Goal: Task Accomplishment & Management: Manage account settings

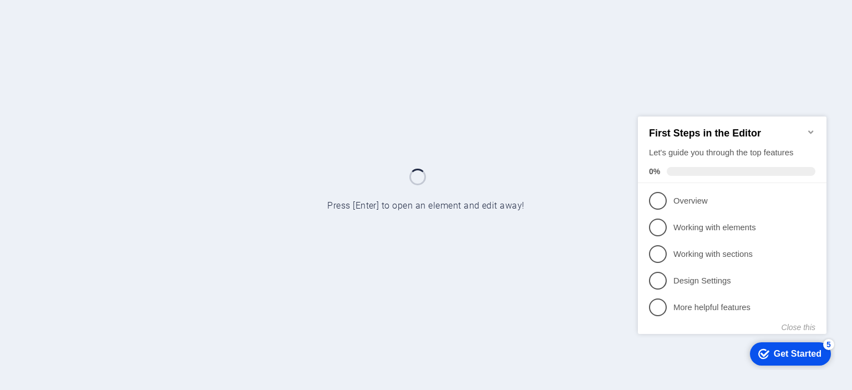
click at [808, 127] on icon "Minimize checklist" at bounding box center [810, 131] width 9 height 9
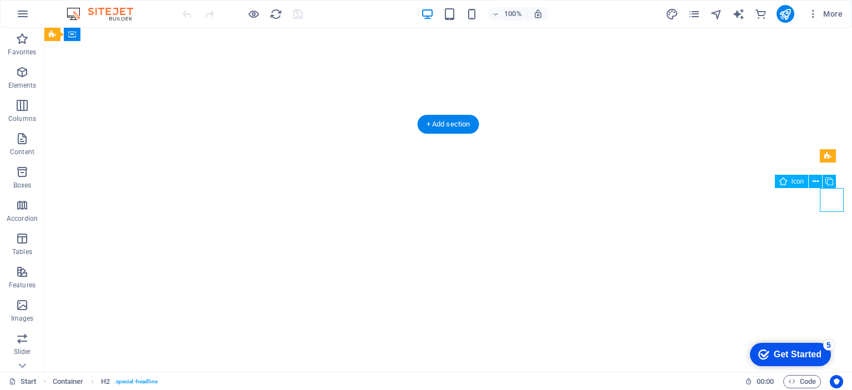
select select "xMidYMid"
select select "px"
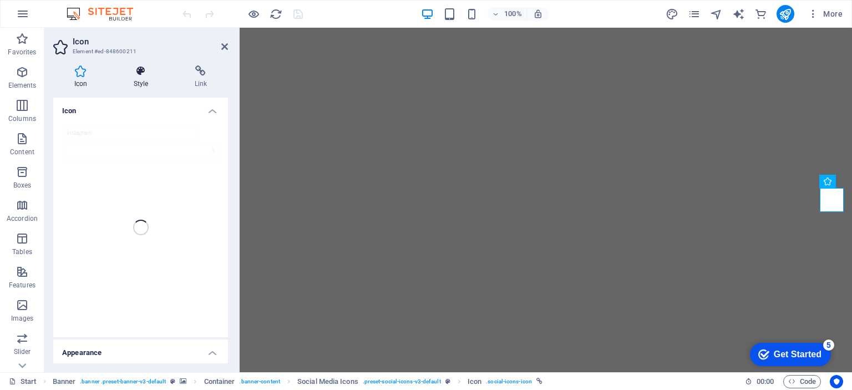
click at [142, 79] on h4 "Style" at bounding box center [143, 76] width 61 height 23
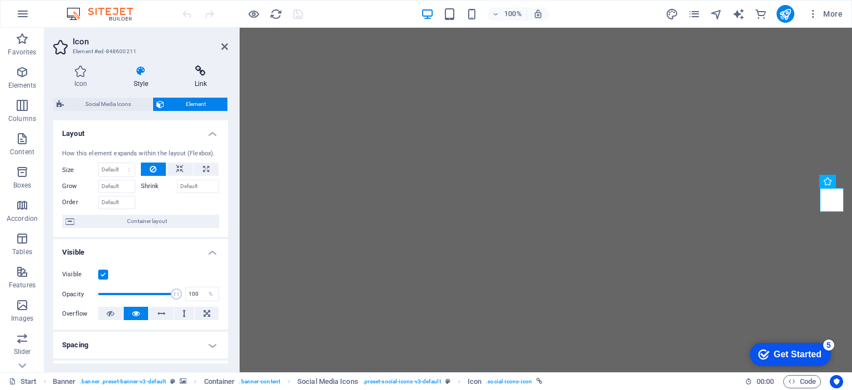
click at [200, 83] on h4 "Link" at bounding box center [201, 76] width 54 height 23
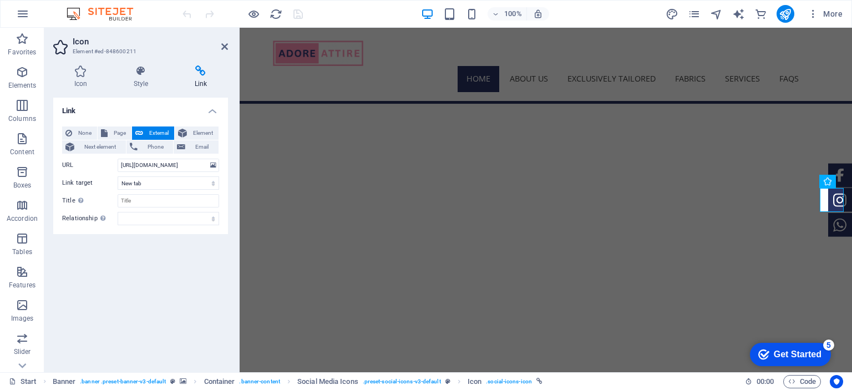
scroll to position [236, 0]
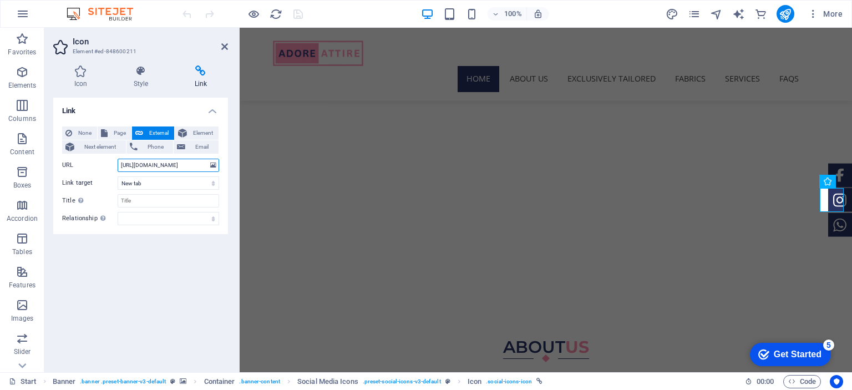
click at [186, 162] on input "[URL][DOMAIN_NAME]" at bounding box center [168, 165] width 101 height 13
paste input "the_adorabl"
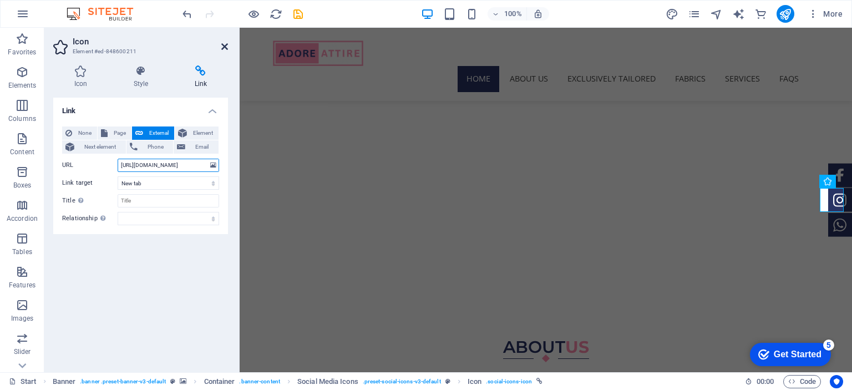
type input "[URL][DOMAIN_NAME]"
click at [224, 50] on icon at bounding box center [224, 46] width 7 height 9
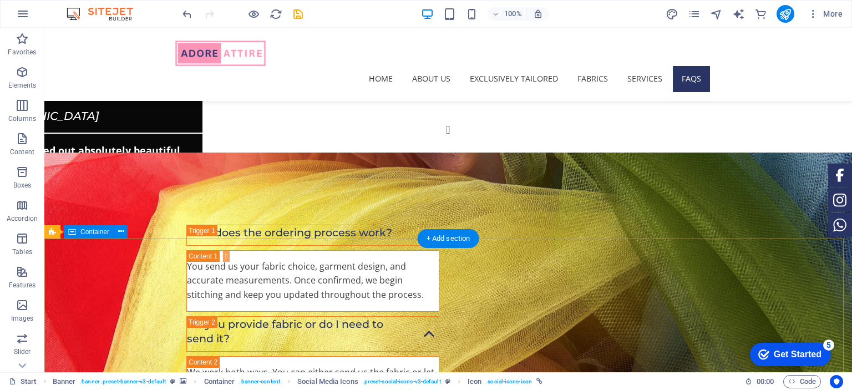
scroll to position [2356, 0]
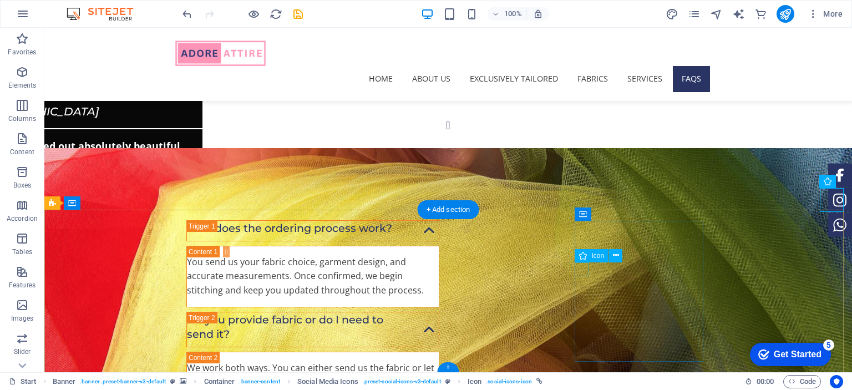
select select "xMidYMid"
select select "px"
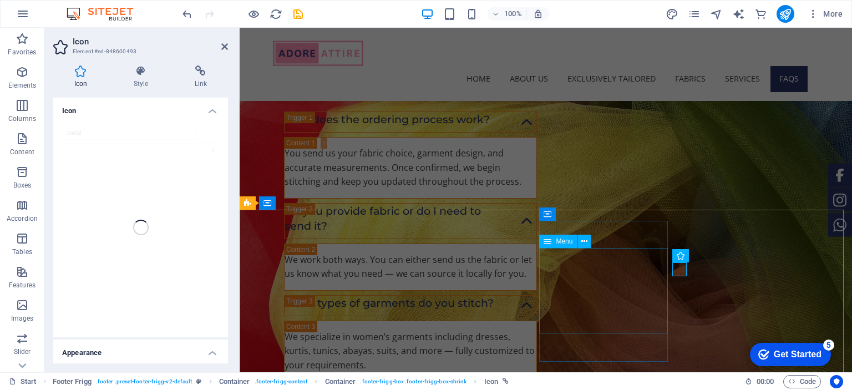
scroll to position [2253, 0]
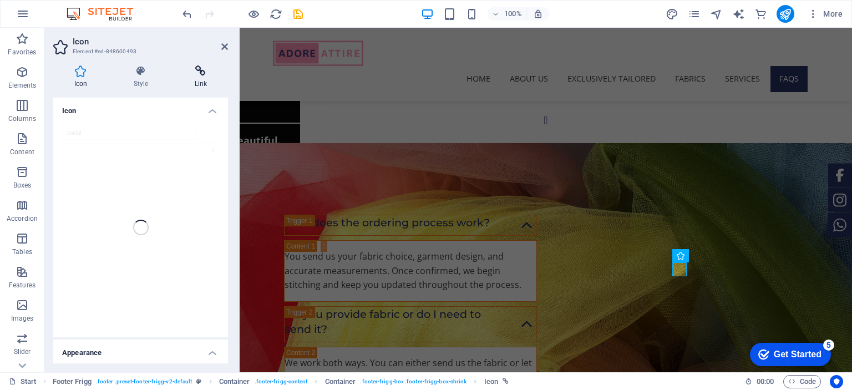
click at [211, 82] on h4 "Link" at bounding box center [201, 76] width 54 height 23
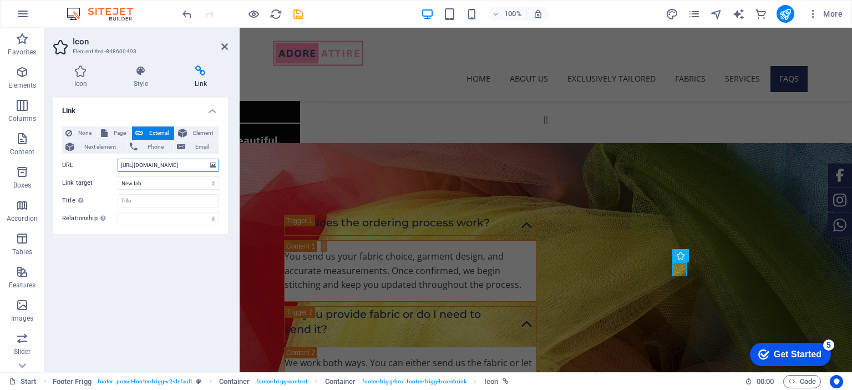
click at [191, 165] on input "[URL][DOMAIN_NAME]" at bounding box center [168, 165] width 101 height 13
click at [191, 164] on input "[URL][DOMAIN_NAME]" at bounding box center [168, 165] width 101 height 13
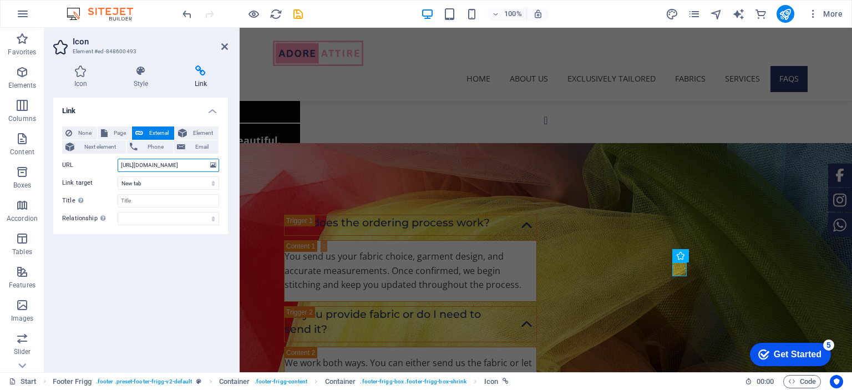
click at [191, 164] on input "[URL][DOMAIN_NAME]" at bounding box center [168, 165] width 101 height 13
paste input "the_adorabl"
type input "[URL][DOMAIN_NAME]"
click at [224, 44] on icon at bounding box center [224, 46] width 7 height 9
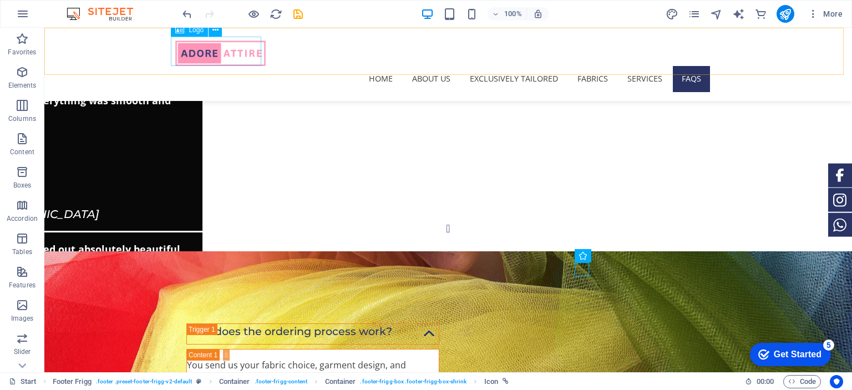
scroll to position [2356, 0]
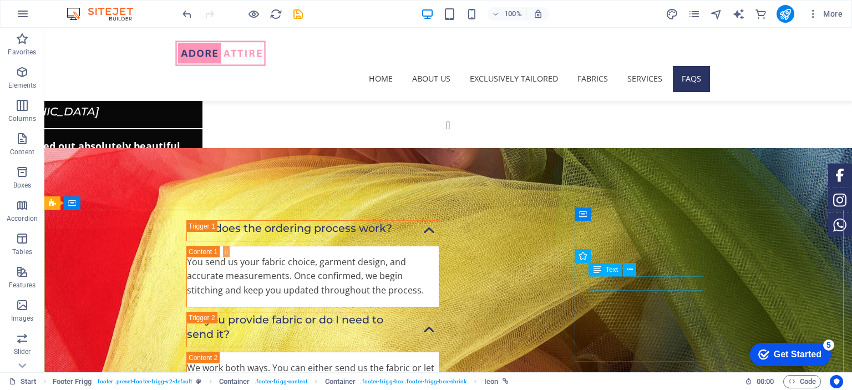
click at [603, 272] on div "Text" at bounding box center [605, 269] width 33 height 13
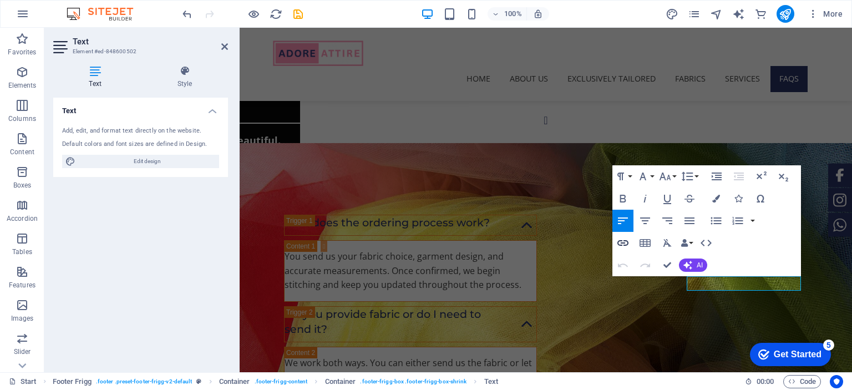
click at [620, 243] on icon "button" at bounding box center [622, 243] width 11 height 6
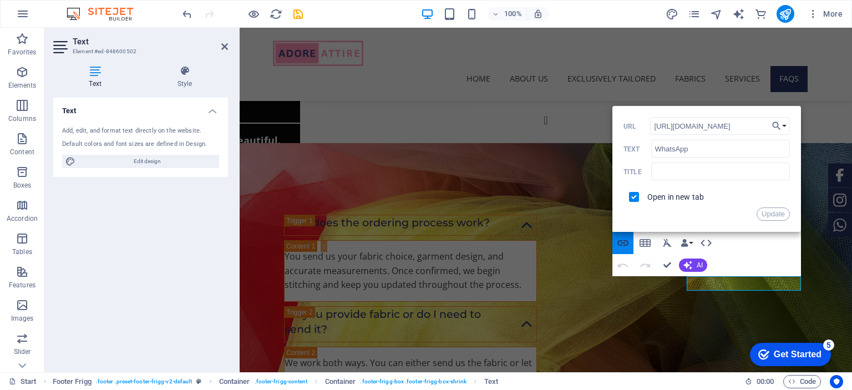
scroll to position [0, 124]
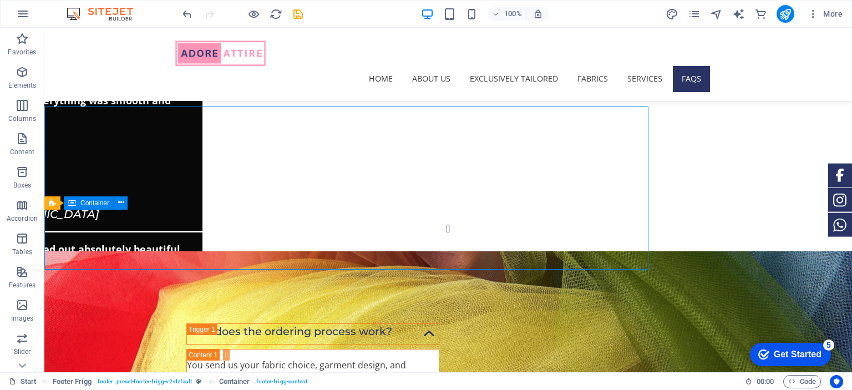
scroll to position [2356, 0]
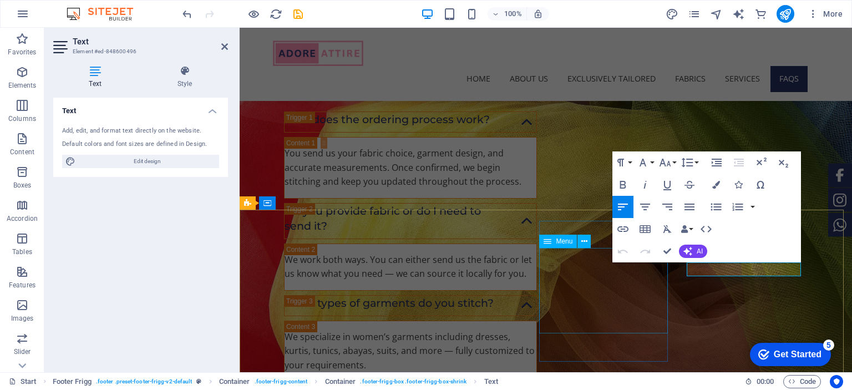
scroll to position [2253, 0]
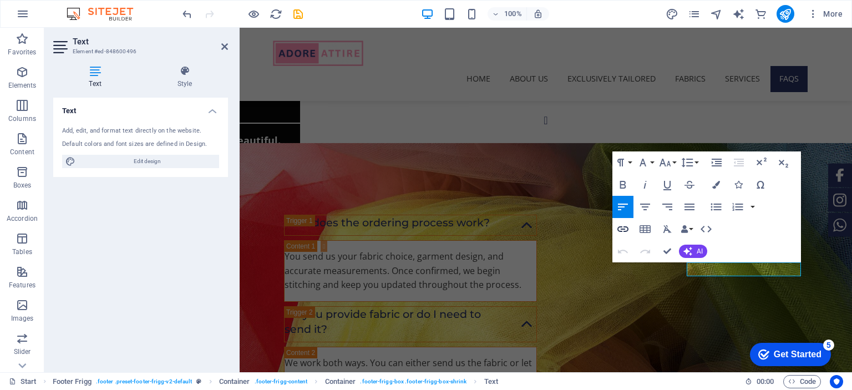
click at [621, 225] on icon "button" at bounding box center [622, 228] width 13 height 13
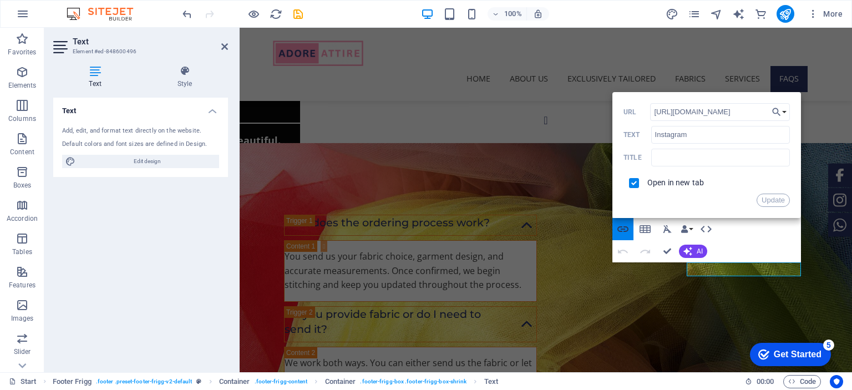
scroll to position [0, 40]
click at [704, 114] on input "[URL][DOMAIN_NAME]" at bounding box center [720, 112] width 140 height 18
type input "[URL][DOMAIN_NAME]"
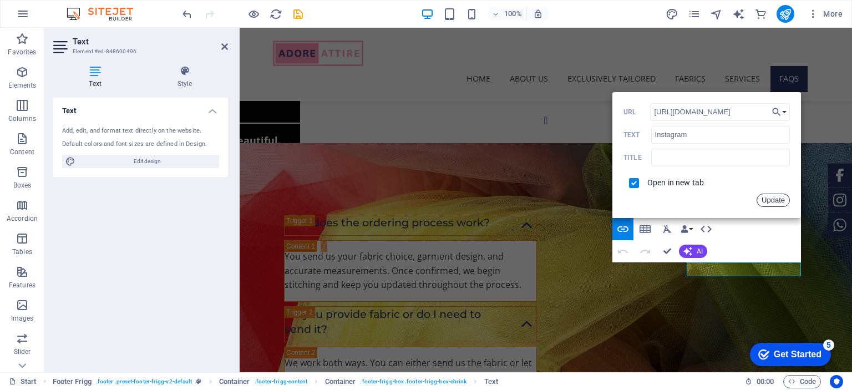
click at [765, 201] on button "Update" at bounding box center [772, 199] width 33 height 13
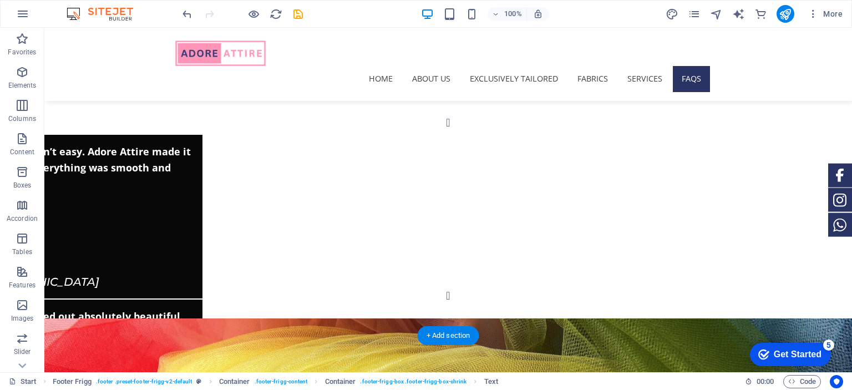
scroll to position [2172, 0]
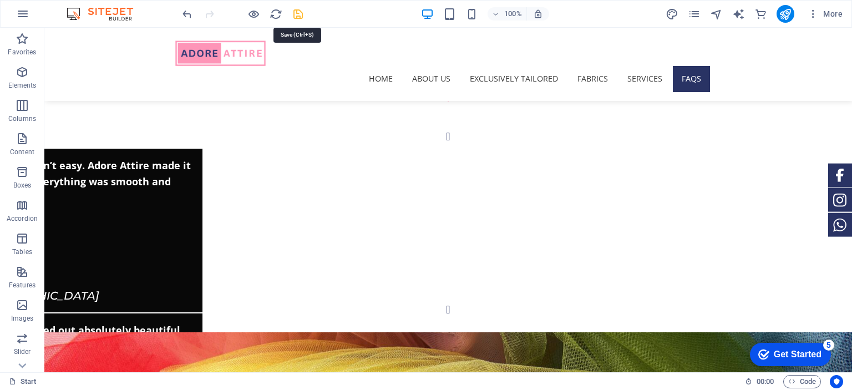
click at [296, 15] on icon "save" at bounding box center [298, 14] width 13 height 13
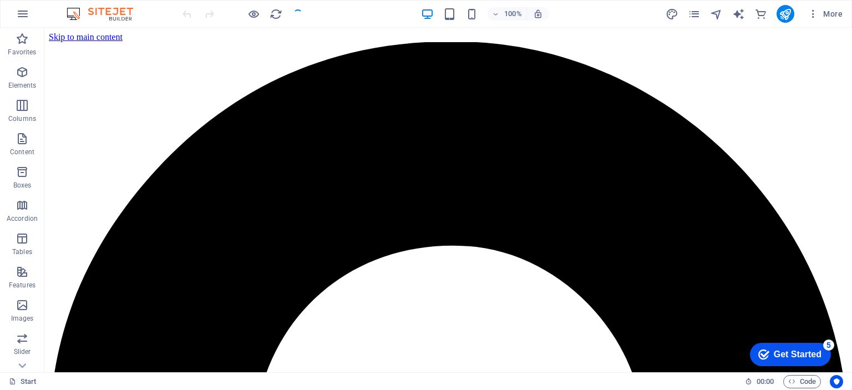
scroll to position [0, 0]
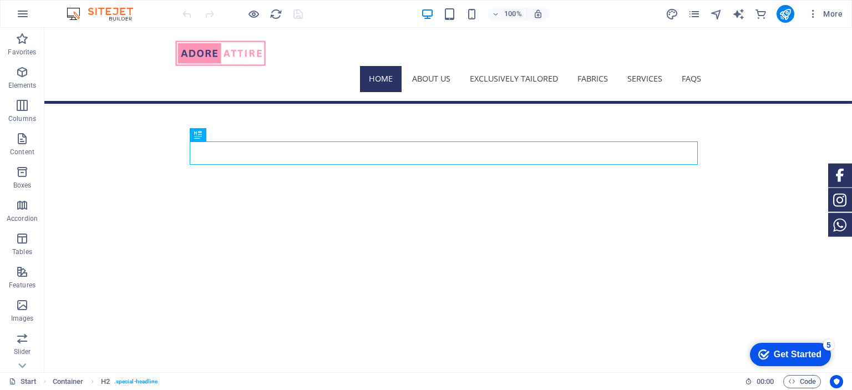
scroll to position [236, 0]
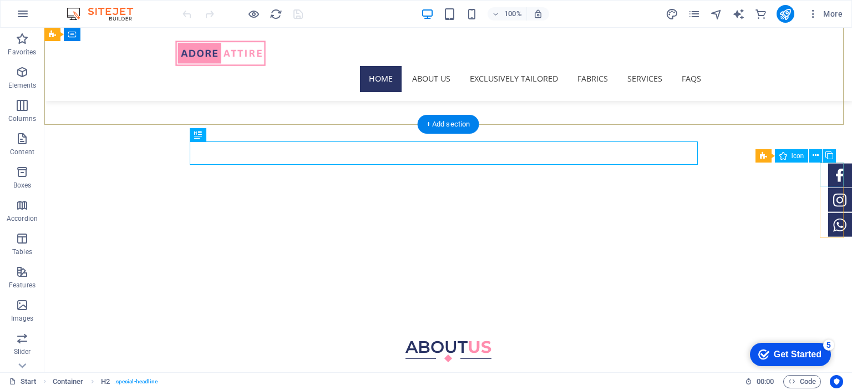
click at [829, 172] on figure at bounding box center [840, 175] width 24 height 24
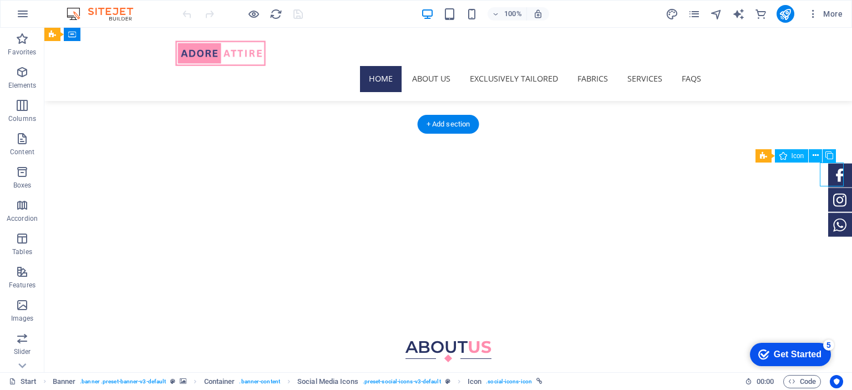
click at [829, 172] on figure at bounding box center [840, 175] width 24 height 24
select select "xMidYMid"
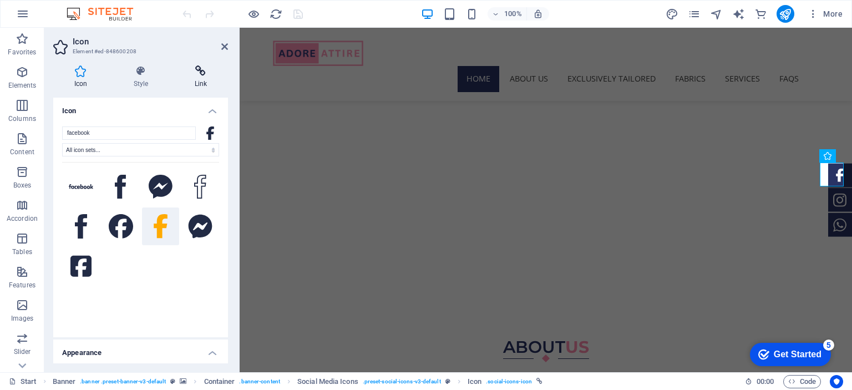
click at [200, 83] on h4 "Link" at bounding box center [201, 76] width 54 height 23
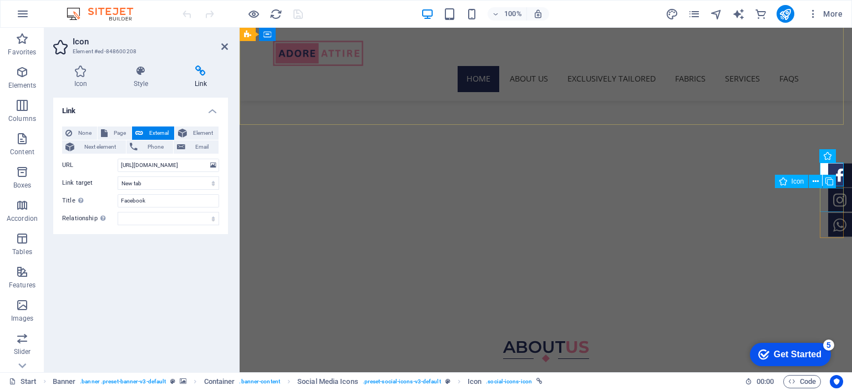
click at [834, 197] on figure at bounding box center [840, 200] width 24 height 24
select select "xMidYMid"
select select "px"
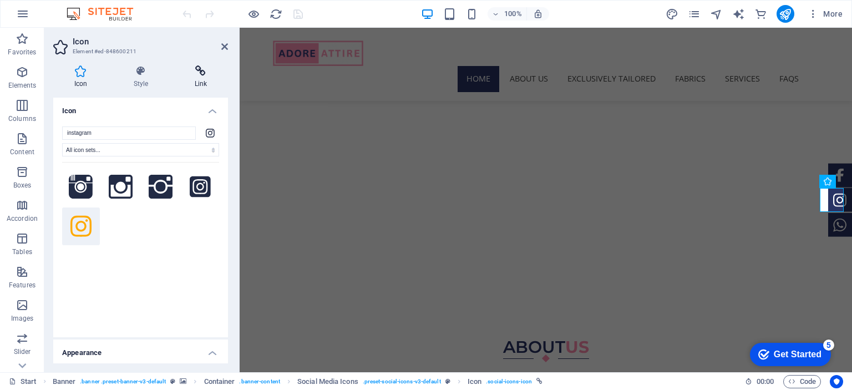
click at [200, 75] on icon at bounding box center [201, 70] width 54 height 11
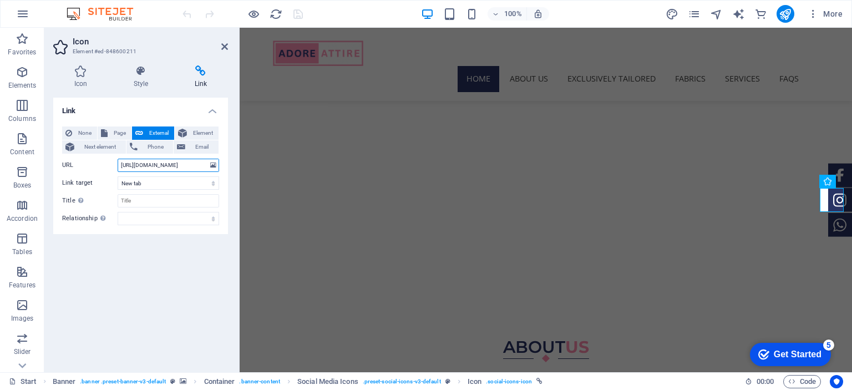
click at [172, 164] on input "[URL][DOMAIN_NAME]" at bounding box center [168, 165] width 101 height 13
click at [226, 45] on icon at bounding box center [224, 46] width 7 height 9
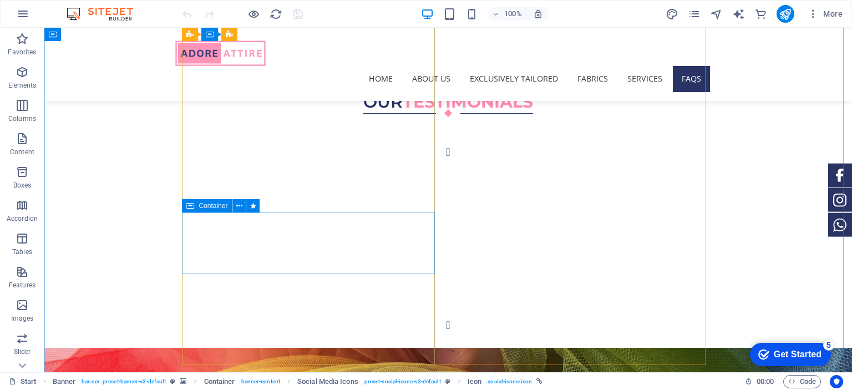
scroll to position [2356, 0]
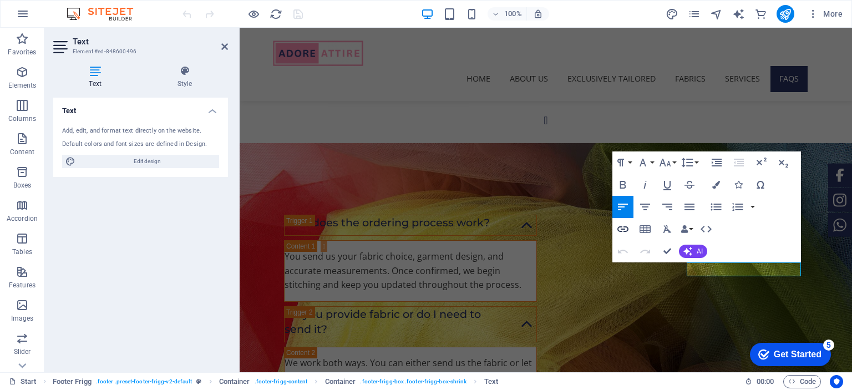
click at [623, 226] on icon "button" at bounding box center [622, 228] width 13 height 13
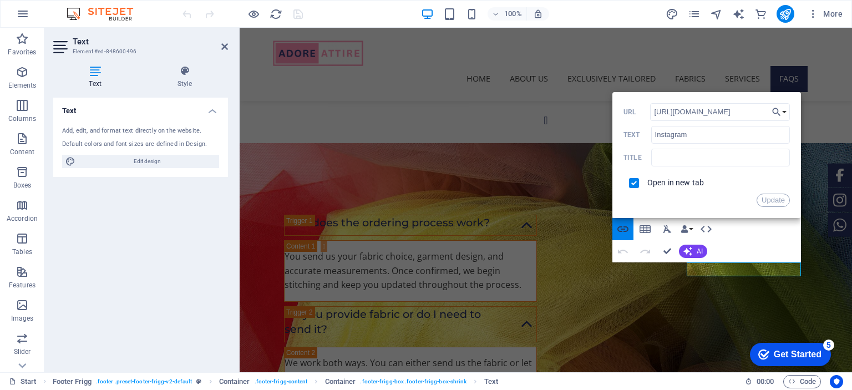
scroll to position [0, 40]
click at [603, 203] on figure at bounding box center [546, 315] width 612 height 344
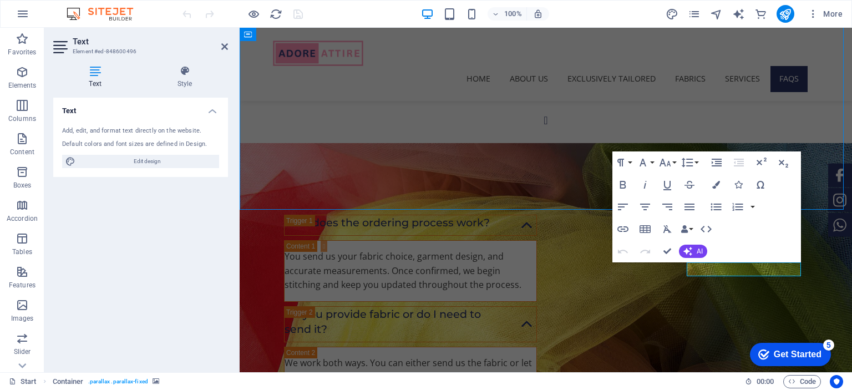
scroll to position [2356, 0]
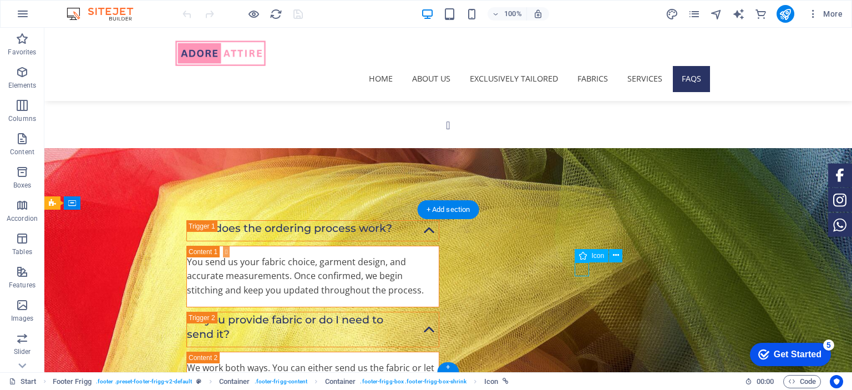
select select "xMidYMid"
select select "px"
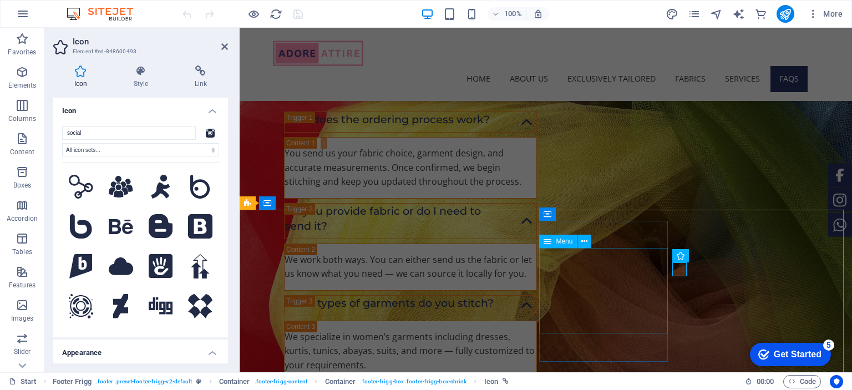
scroll to position [2253, 0]
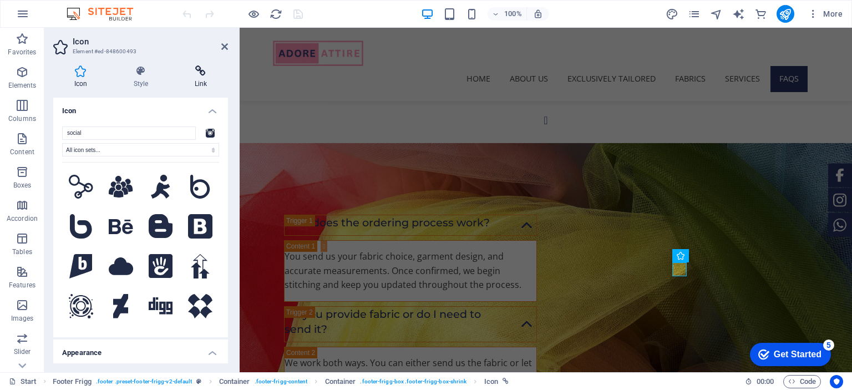
click at [202, 80] on h4 "Link" at bounding box center [201, 76] width 54 height 23
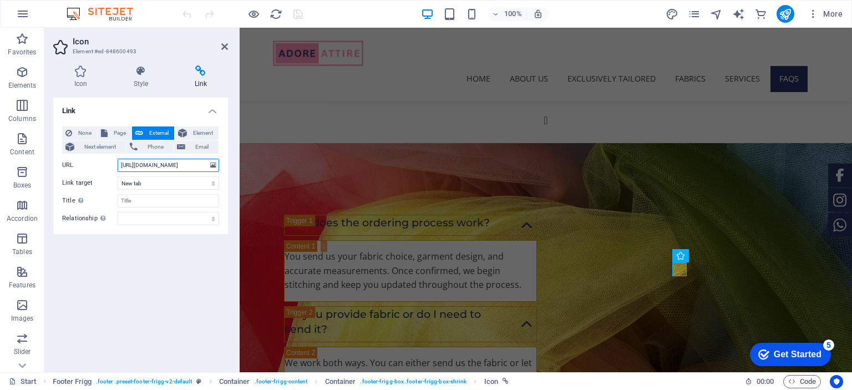
click at [184, 167] on input "[URL][DOMAIN_NAME]" at bounding box center [168, 165] width 101 height 13
click at [226, 46] on icon at bounding box center [224, 46] width 7 height 9
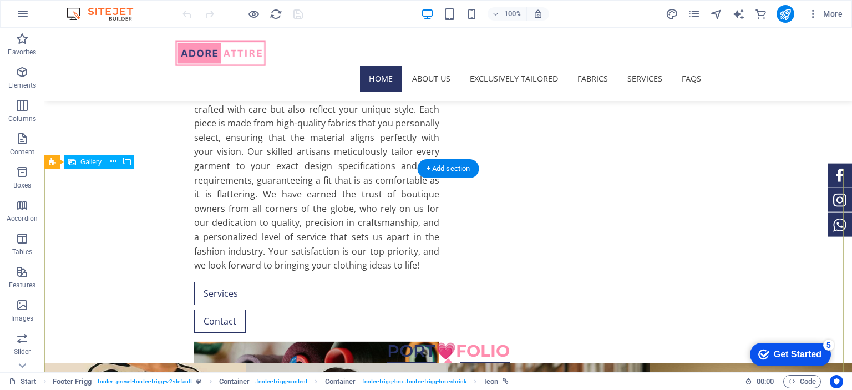
scroll to position [0, 0]
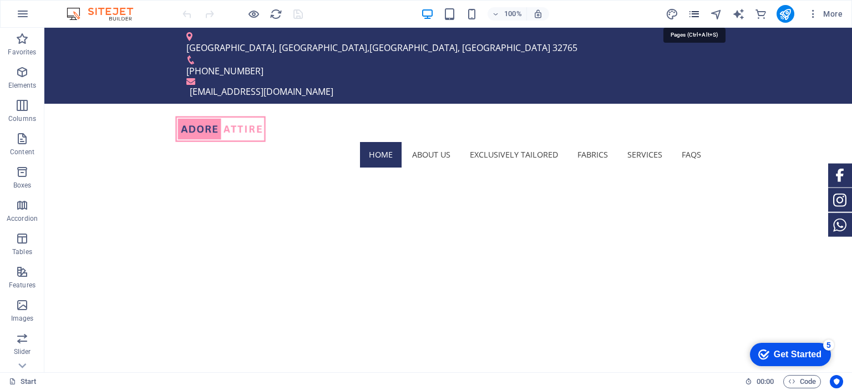
click at [696, 13] on icon "pages" at bounding box center [693, 14] width 13 height 13
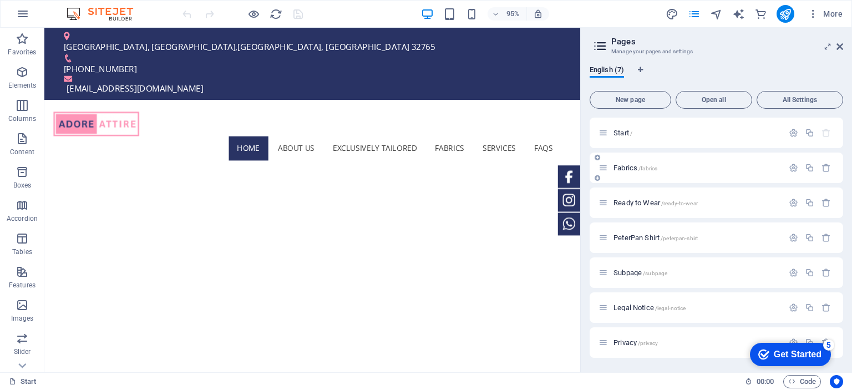
click at [621, 167] on span "Fabrics /fabrics" at bounding box center [635, 168] width 44 height 8
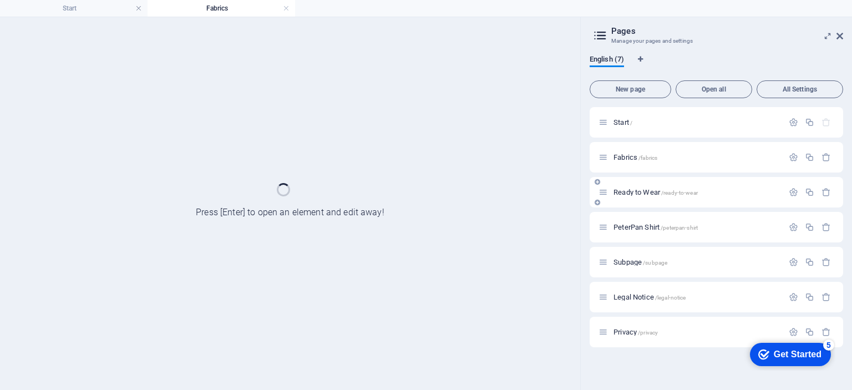
click at [641, 195] on span "Ready to Wear /ready-to-wear" at bounding box center [655, 192] width 84 height 8
click at [840, 37] on icon at bounding box center [839, 36] width 7 height 9
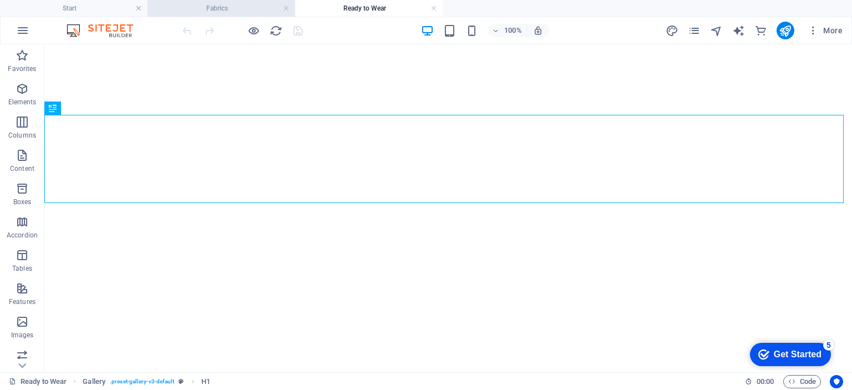
click at [224, 11] on h4 "Fabrics" at bounding box center [220, 8] width 147 height 12
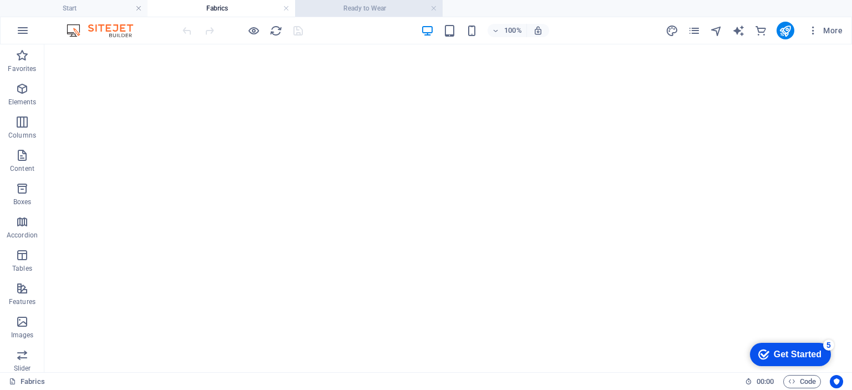
click at [338, 10] on h4 "Ready to Wear" at bounding box center [368, 8] width 147 height 12
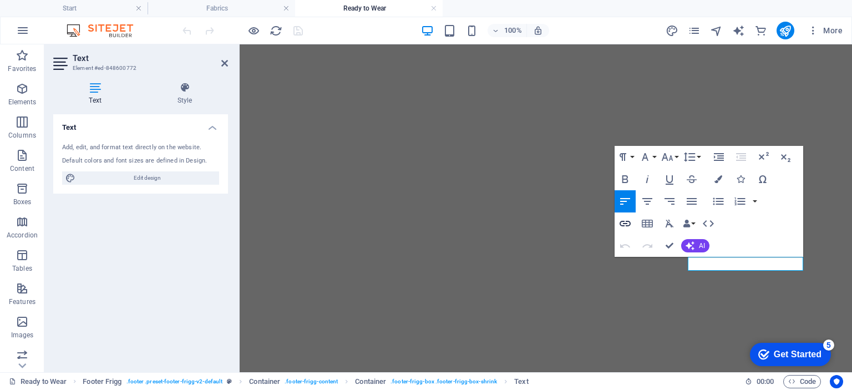
click at [622, 223] on icon "button" at bounding box center [624, 223] width 13 height 13
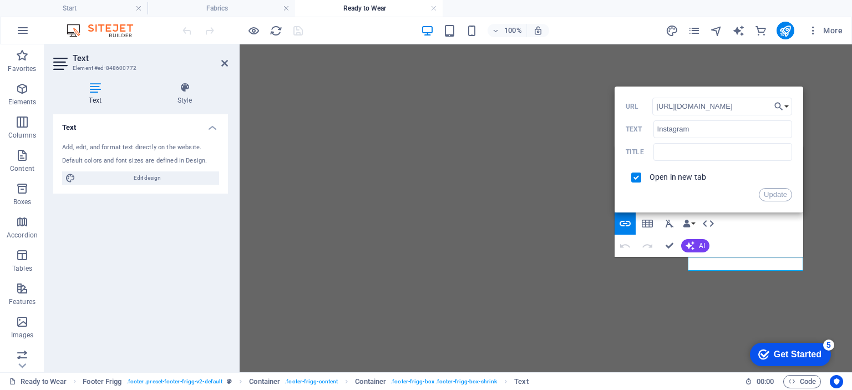
scroll to position [0, 40]
click at [721, 106] on input "[URL][DOMAIN_NAME]" at bounding box center [722, 107] width 140 height 18
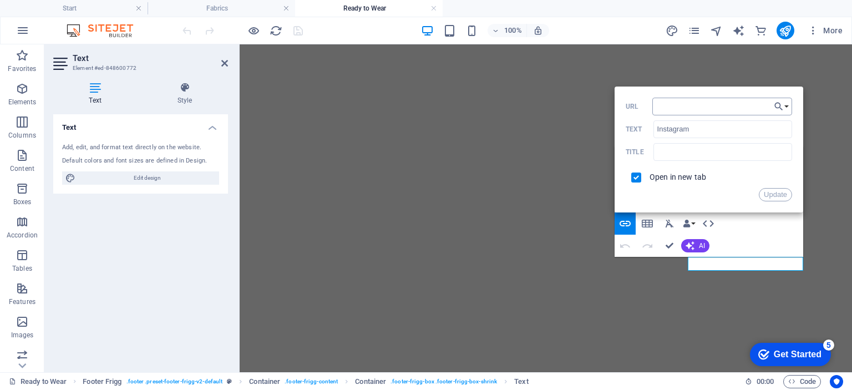
click at [721, 106] on input "URL" at bounding box center [722, 107] width 140 height 18
type input "[URL][DOMAIN_NAME]"
click at [696, 109] on input "[URL][DOMAIN_NAME]" at bounding box center [722, 107] width 140 height 18
click at [768, 194] on button "Update" at bounding box center [774, 194] width 33 height 13
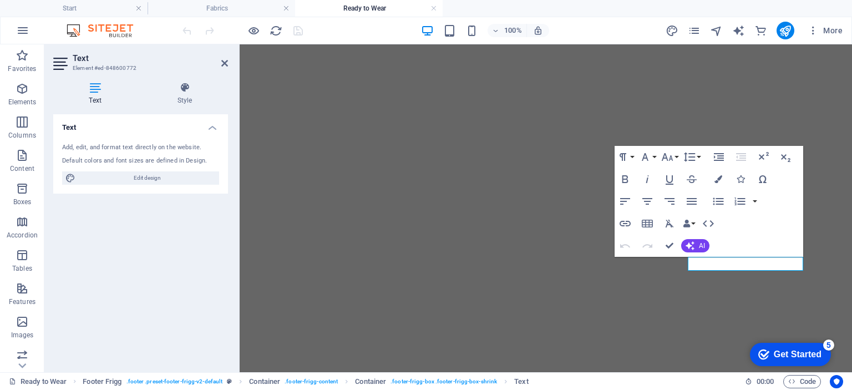
scroll to position [0, 0]
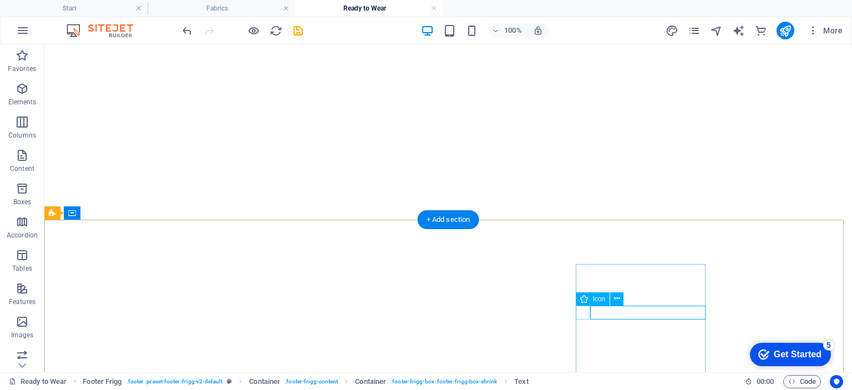
select select "xMidYMid"
select select "px"
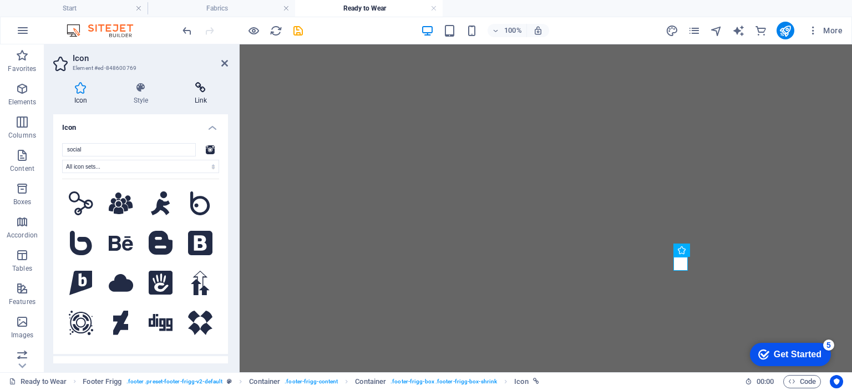
click at [197, 94] on h4 "Link" at bounding box center [201, 93] width 54 height 23
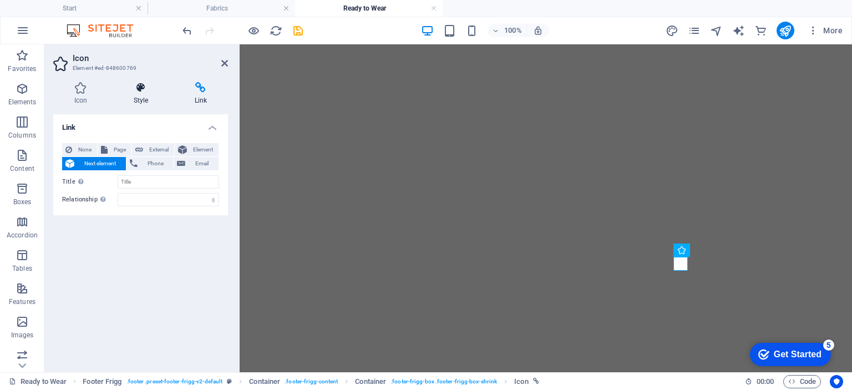
click at [141, 99] on h4 "Style" at bounding box center [143, 93] width 61 height 23
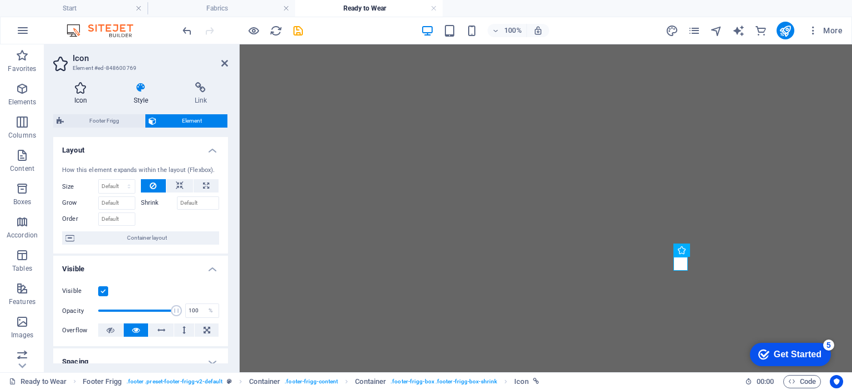
click at [93, 99] on h4 "Icon" at bounding box center [82, 93] width 59 height 23
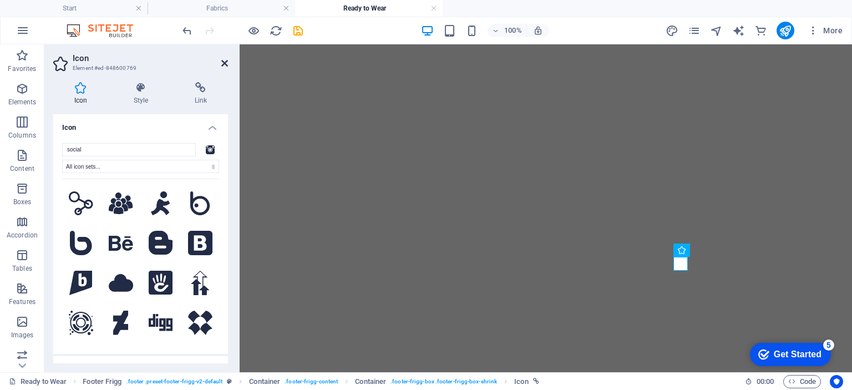
click at [222, 63] on icon at bounding box center [224, 63] width 7 height 9
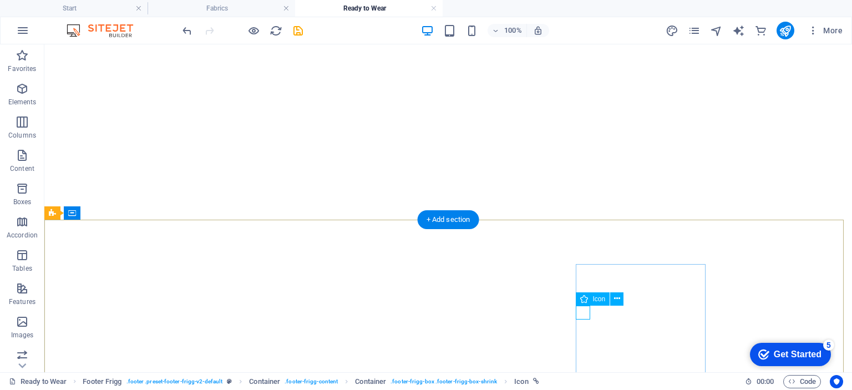
select select "xMidYMid"
select select "px"
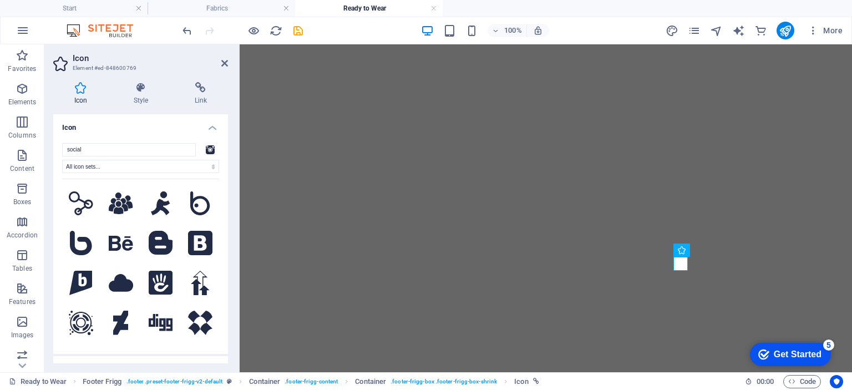
click at [210, 125] on h4 "Icon" at bounding box center [140, 124] width 175 height 20
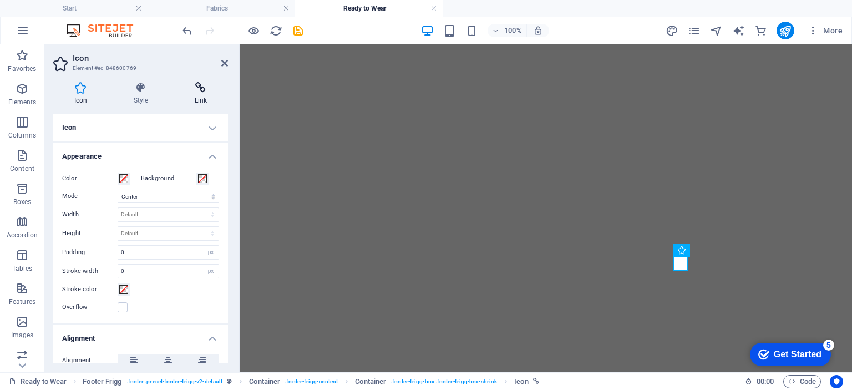
click at [196, 101] on h4 "Link" at bounding box center [201, 93] width 54 height 23
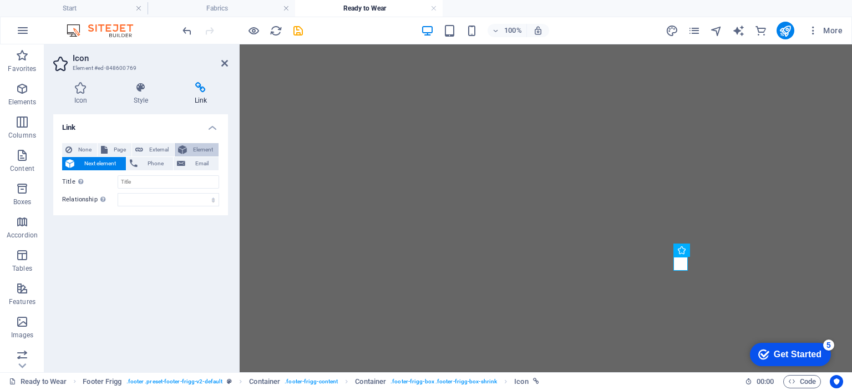
click at [199, 149] on span "Element" at bounding box center [202, 149] width 25 height 13
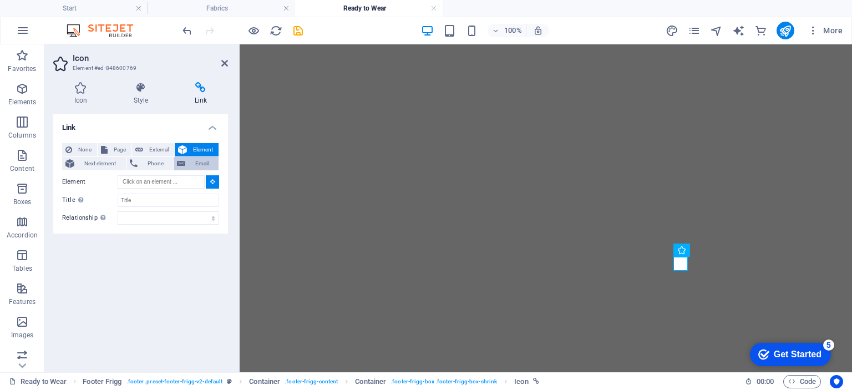
click at [202, 163] on span "Email" at bounding box center [202, 163] width 27 height 13
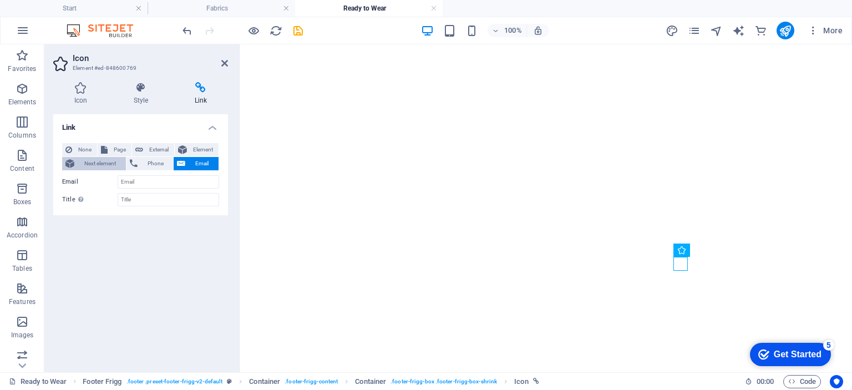
click at [110, 163] on span "Next element" at bounding box center [100, 163] width 45 height 13
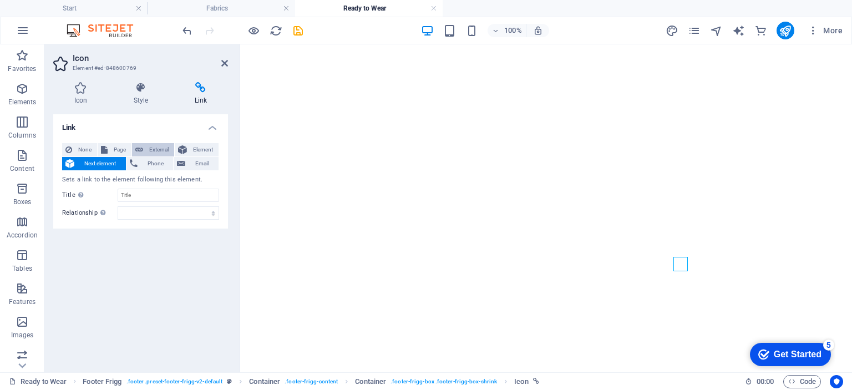
click at [152, 150] on span "External" at bounding box center [158, 149] width 24 height 13
select select "blank"
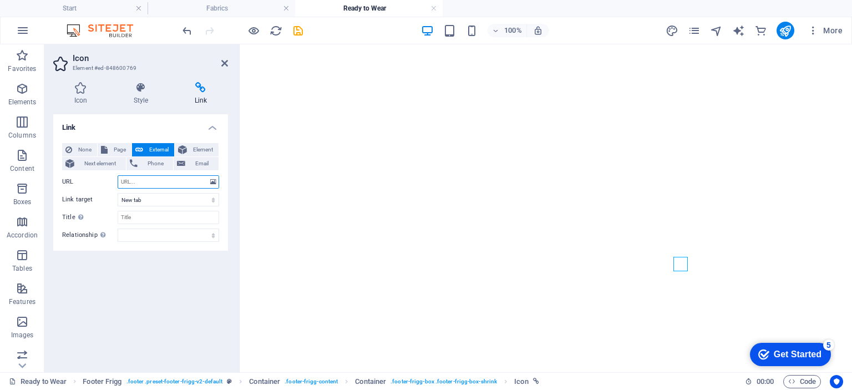
click at [175, 180] on input "URL" at bounding box center [168, 181] width 101 height 13
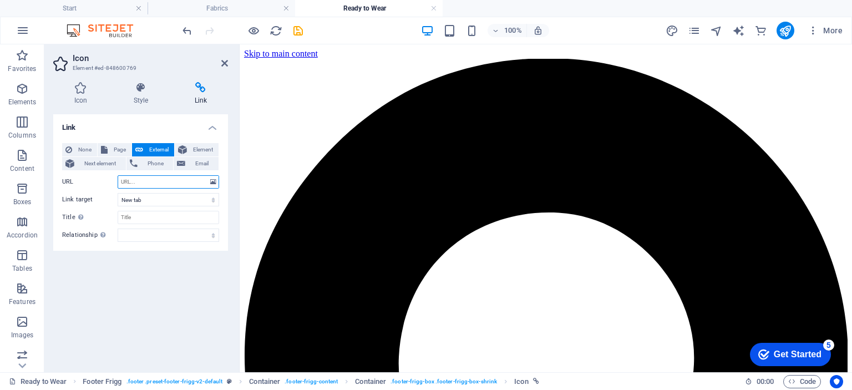
click at [149, 182] on input "URL" at bounding box center [168, 181] width 101 height 13
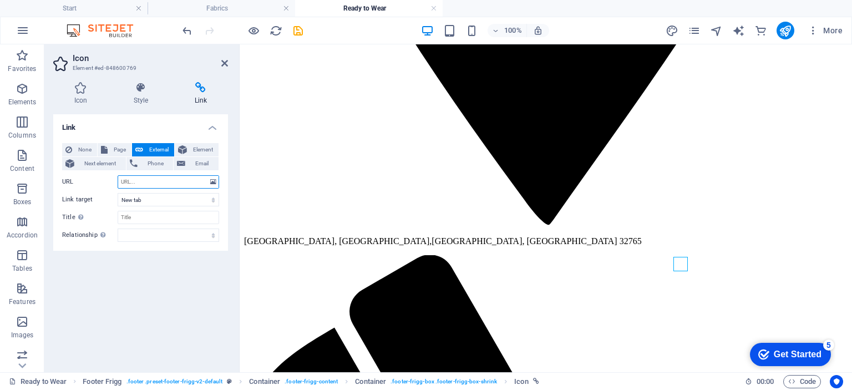
paste input "[URL][DOMAIN_NAME]"
type input "[URL][DOMAIN_NAME]"
click at [223, 60] on icon at bounding box center [224, 63] width 7 height 9
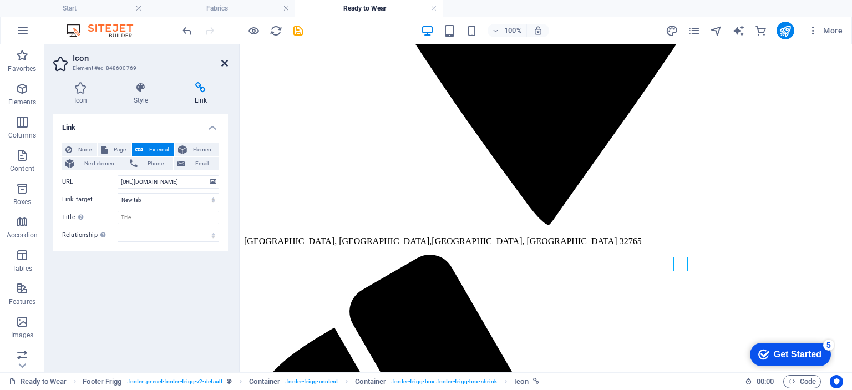
scroll to position [804, 0]
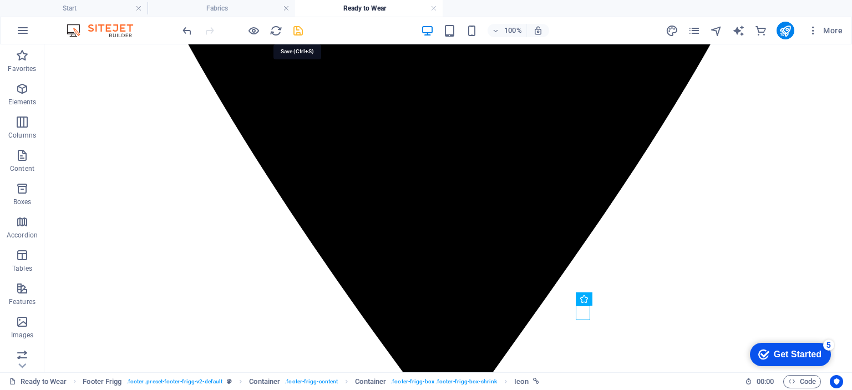
click at [298, 27] on icon "save" at bounding box center [298, 30] width 13 height 13
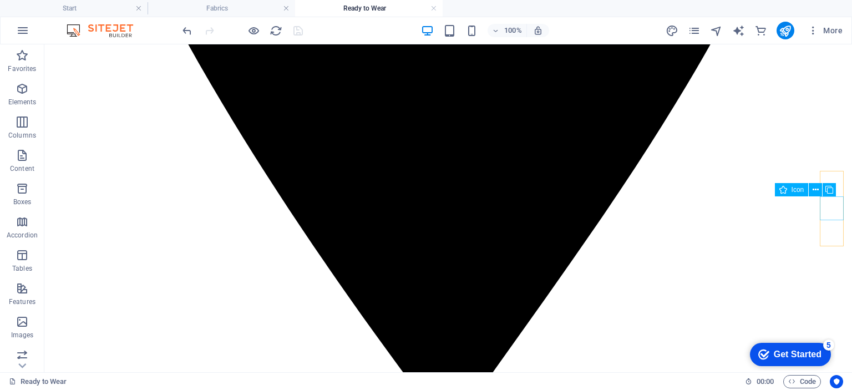
select select "xMidYMid"
select select "px"
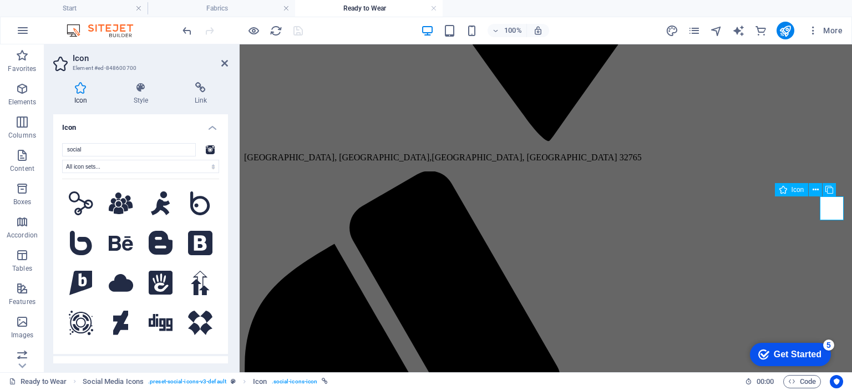
scroll to position [721, 0]
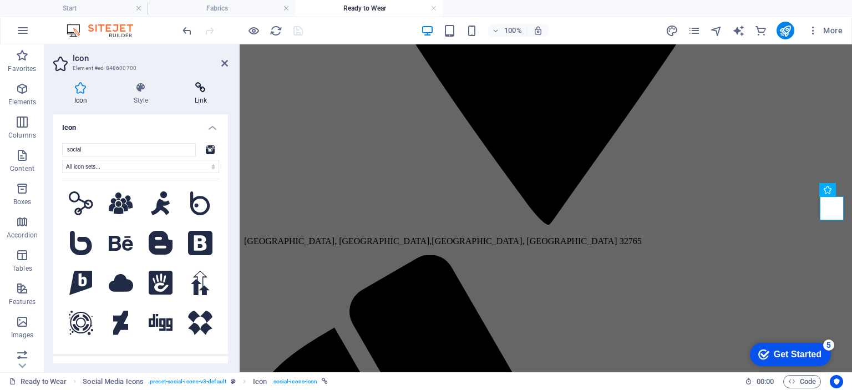
click at [206, 91] on icon at bounding box center [201, 87] width 54 height 11
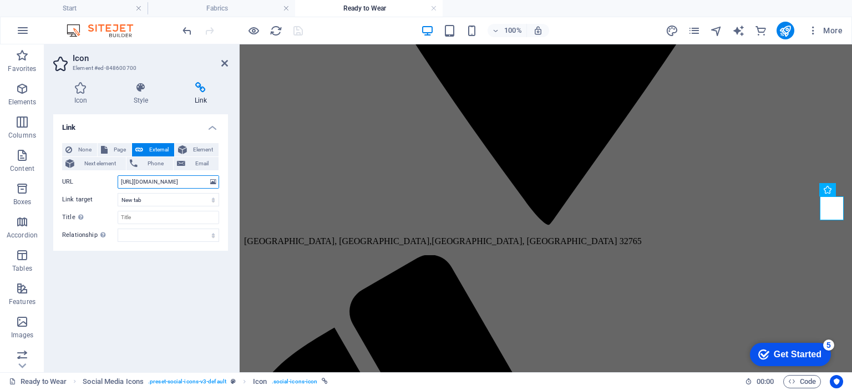
click at [169, 180] on input "[URL][DOMAIN_NAME]" at bounding box center [168, 181] width 101 height 13
paste input "the_adorabl"
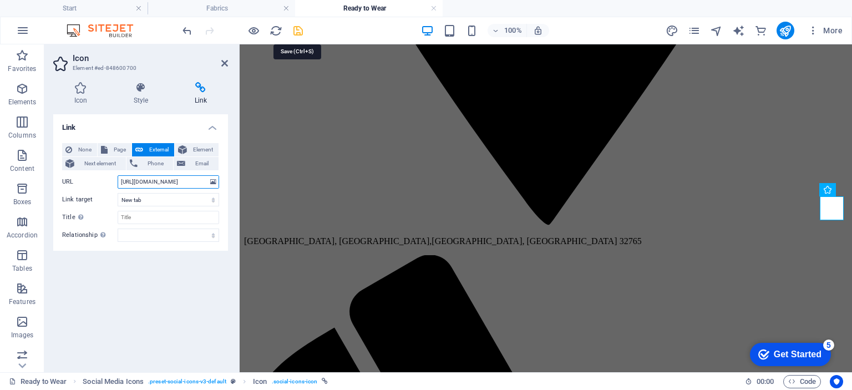
type input "[URL][DOMAIN_NAME]"
click at [299, 28] on icon "save" at bounding box center [298, 30] width 13 height 13
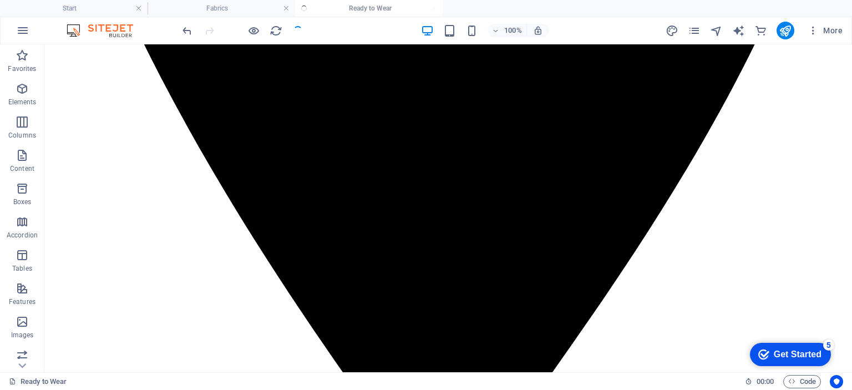
scroll to position [804, 0]
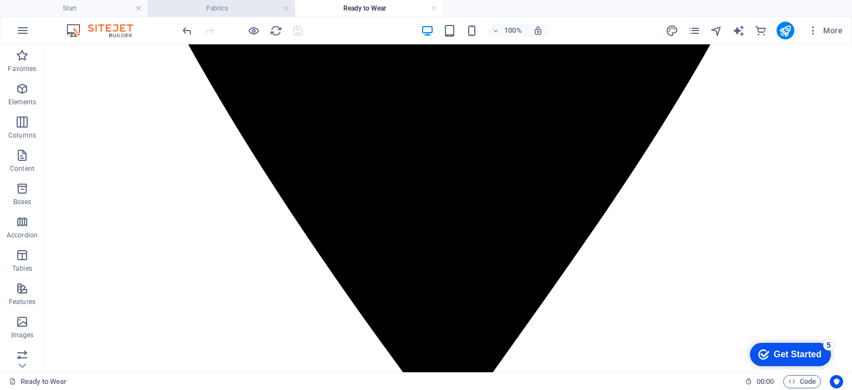
click at [223, 11] on h4 "Fabrics" at bounding box center [220, 8] width 147 height 12
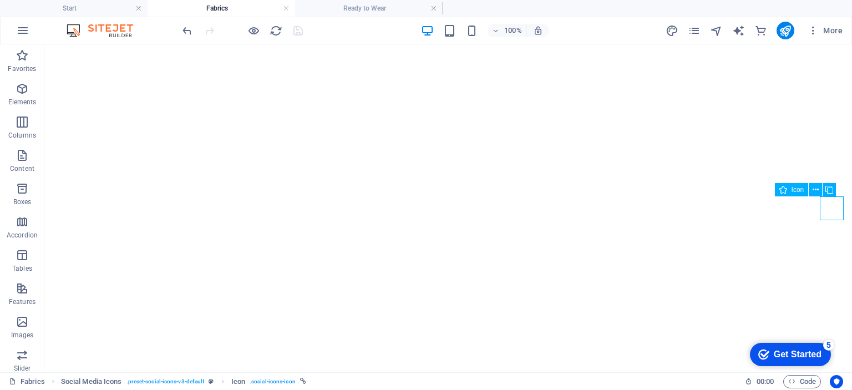
select select "xMidYMid"
select select "px"
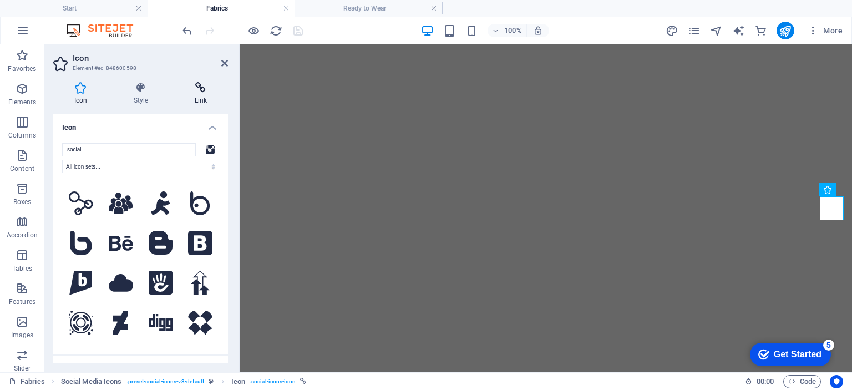
click at [196, 96] on h4 "Link" at bounding box center [201, 93] width 54 height 23
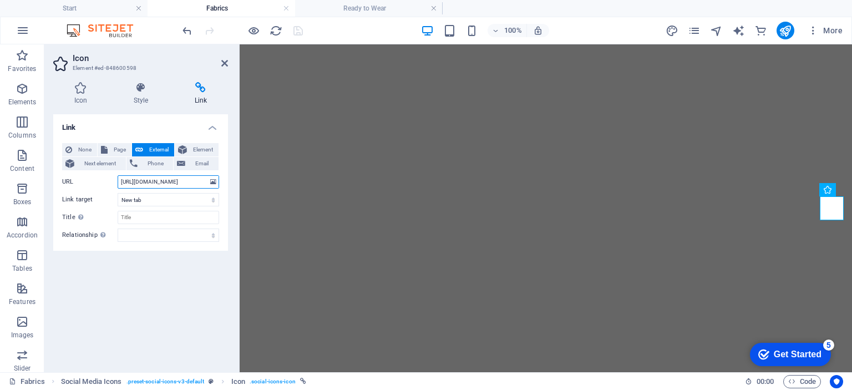
click at [177, 180] on input "[URL][DOMAIN_NAME]" at bounding box center [168, 181] width 101 height 13
paste input "the_adorabl"
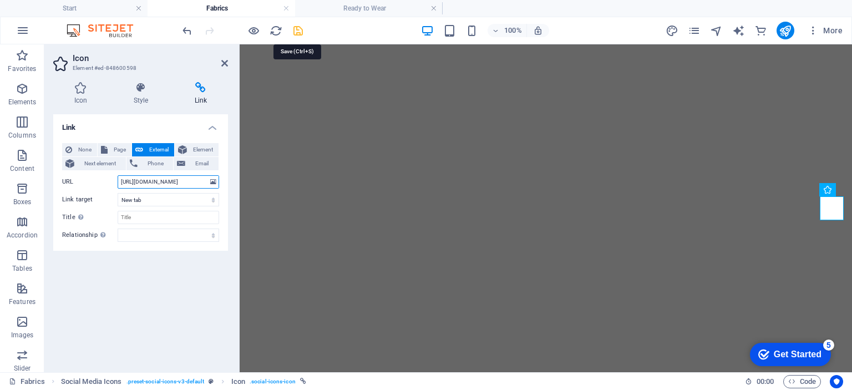
type input "[URL][DOMAIN_NAME]"
click at [304, 30] on div "100% More" at bounding box center [513, 31] width 666 height 18
click at [300, 31] on icon "save" at bounding box center [298, 30] width 13 height 13
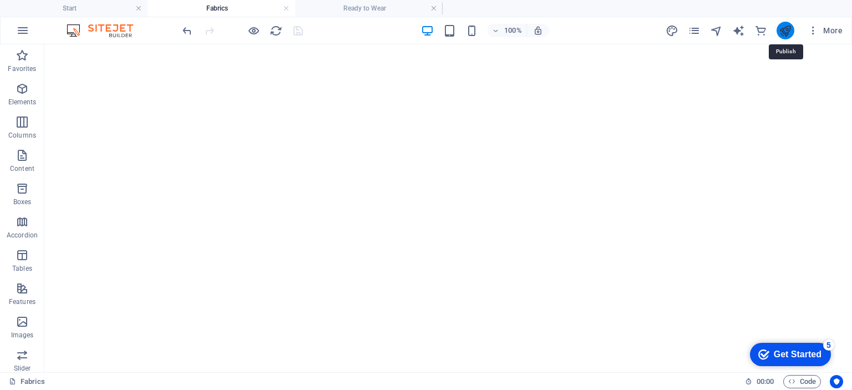
click at [789, 34] on icon "publish" at bounding box center [784, 30] width 13 height 13
